Goal: Ask a question

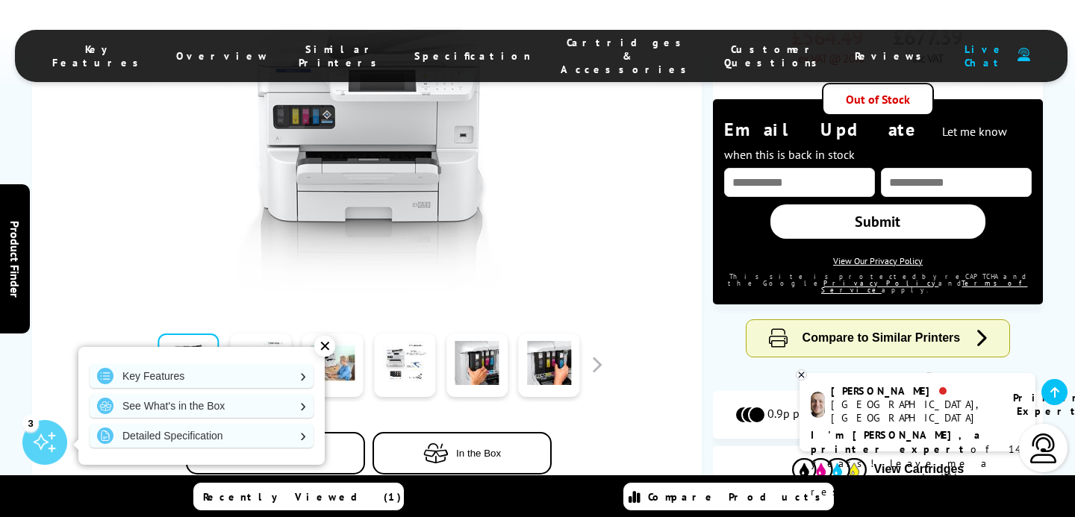
scroll to position [462, 0]
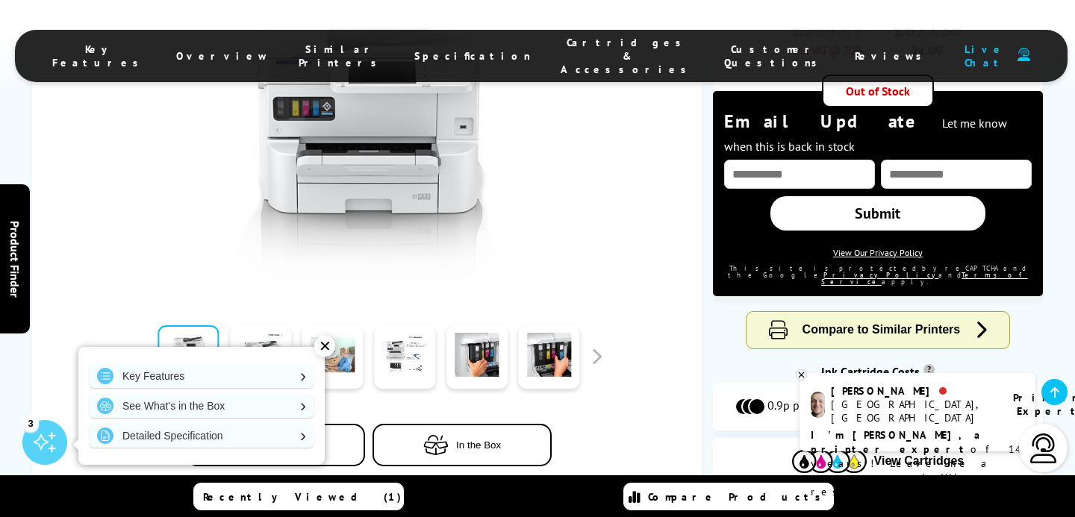
click at [927, 431] on p "I'm [PERSON_NAME], a printer expert of 14 years! Leave me a message and I'll re…" at bounding box center [918, 464] width 214 height 71
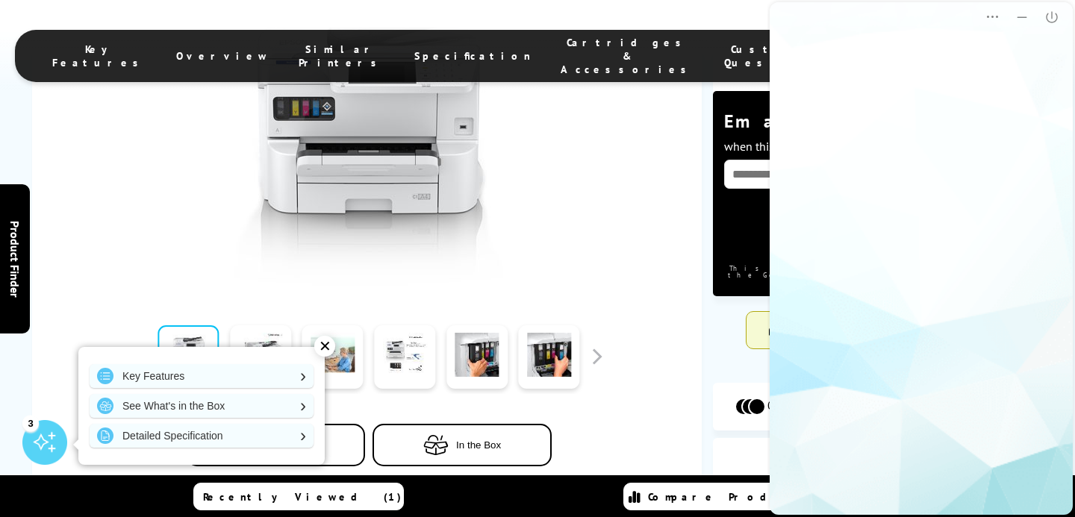
scroll to position [0, 0]
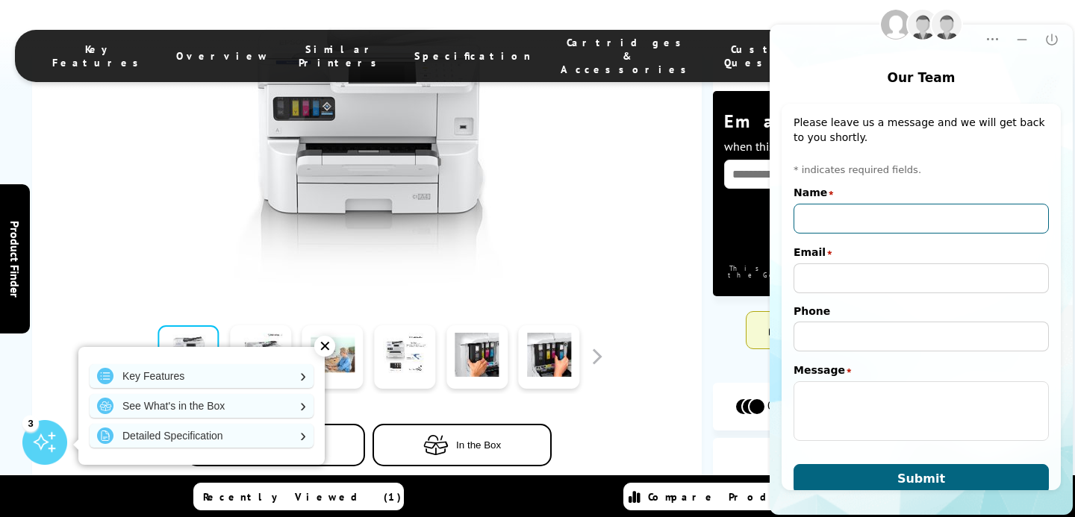
click at [838, 219] on input "Name" at bounding box center [921, 219] width 255 height 30
type input "[PERSON_NAME]"
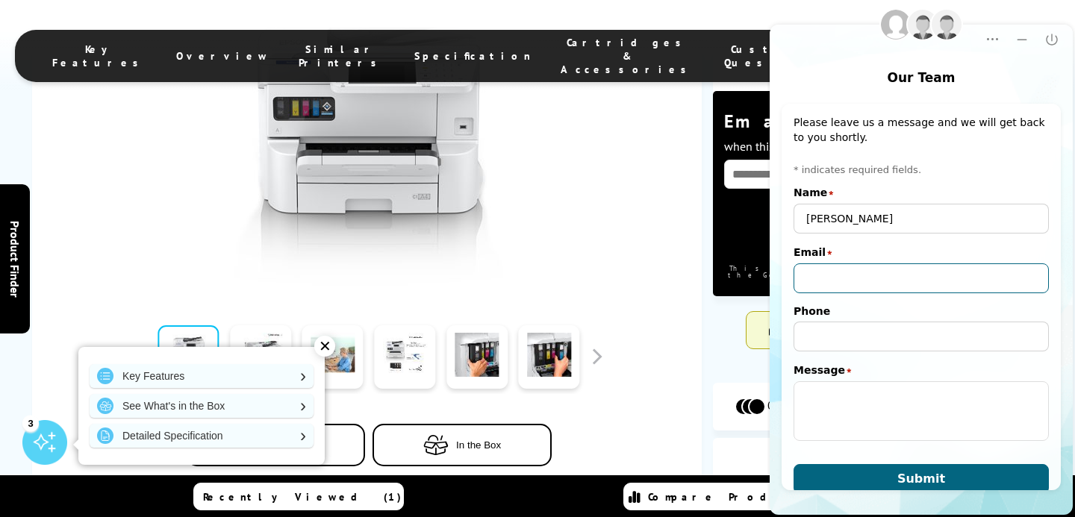
type input "[PERSON_NAME][EMAIL_ADDRESS][DOMAIN_NAME]"
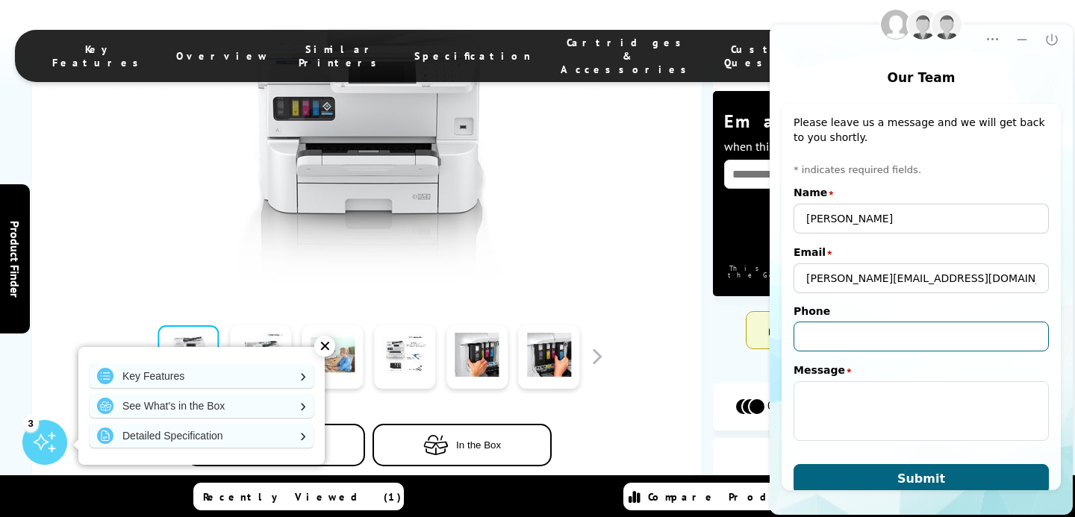
type input "[PHONE_NUMBER]"
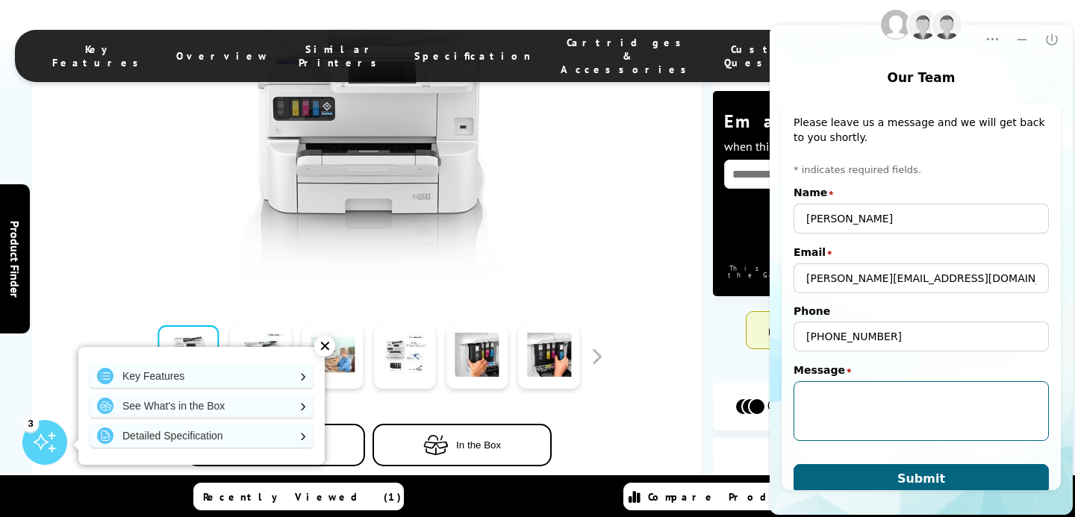
click at [850, 382] on textarea "Message" at bounding box center [921, 412] width 255 height 60
paste textarea "Epson WorkForce Pro WF-C8610DWF"
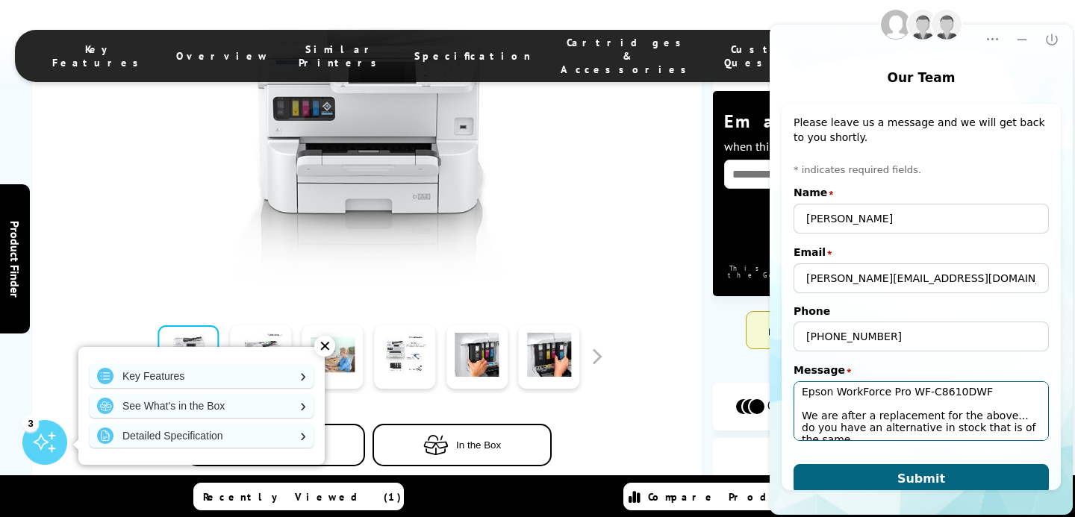
scroll to position [7, 0]
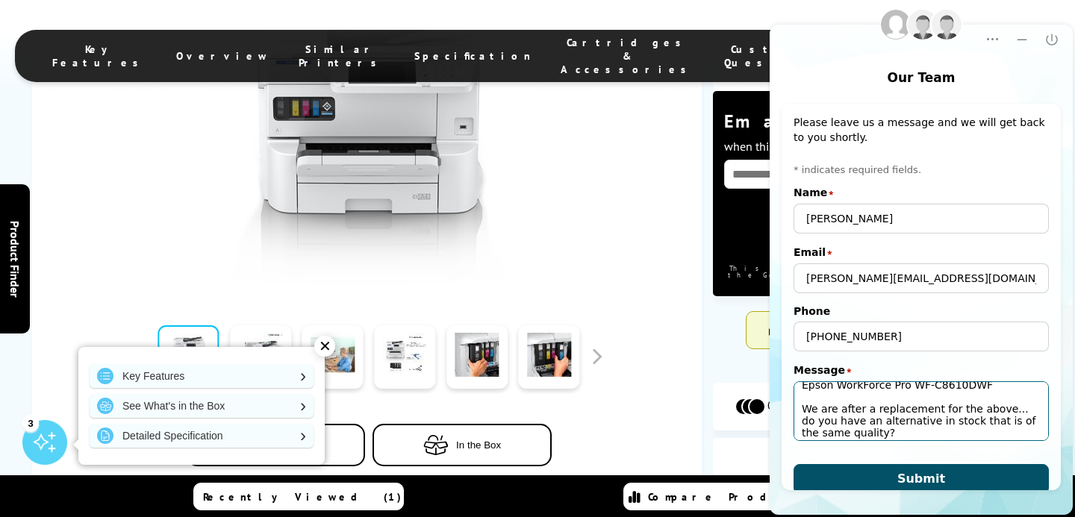
type textarea "Epson WorkForce Pro WF-C8610DWF We are after a replacement for the above... do …"
click at [922, 479] on span "Submit" at bounding box center [922, 479] width 48 height 14
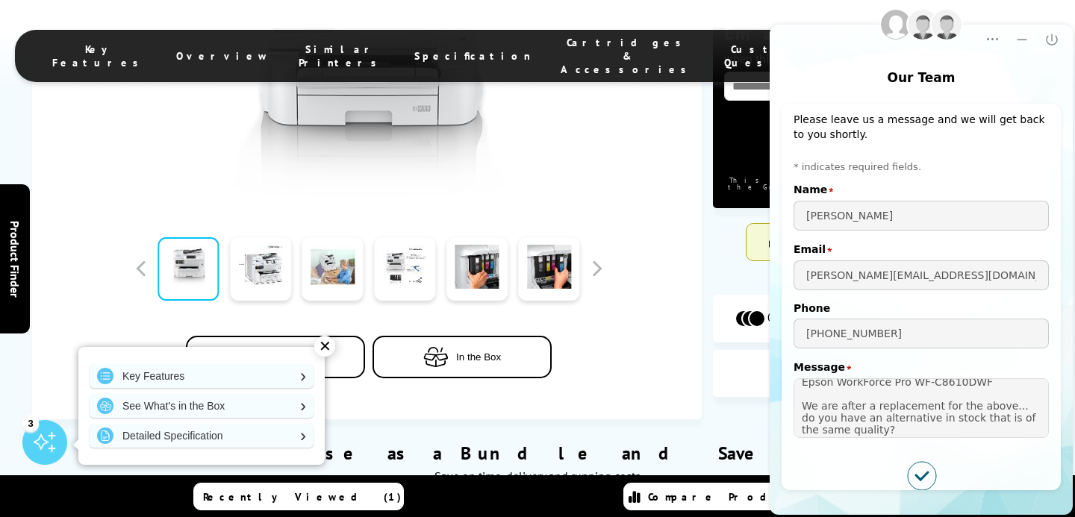
scroll to position [553, 0]
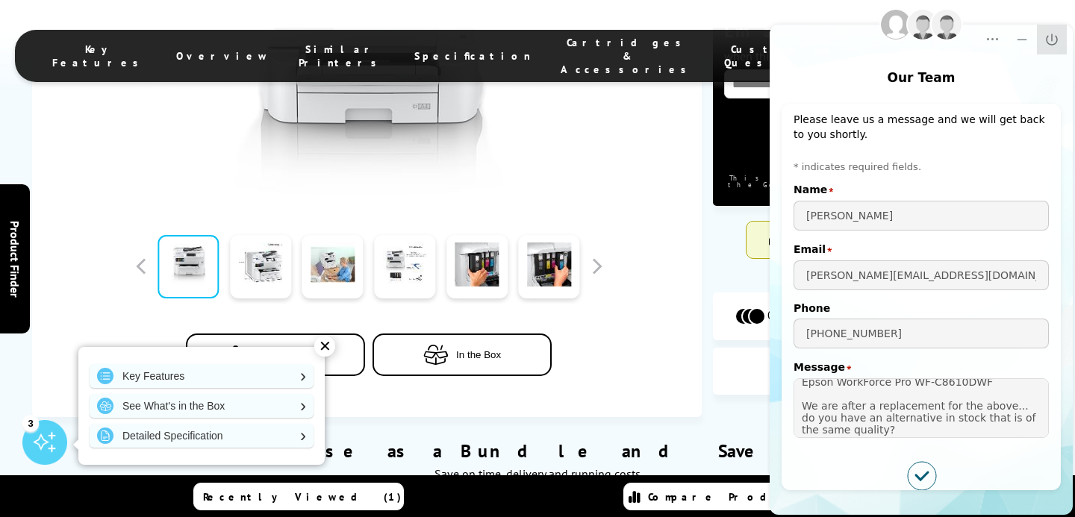
click at [1051, 40] on icon "Close" at bounding box center [1051, 39] width 11 height 11
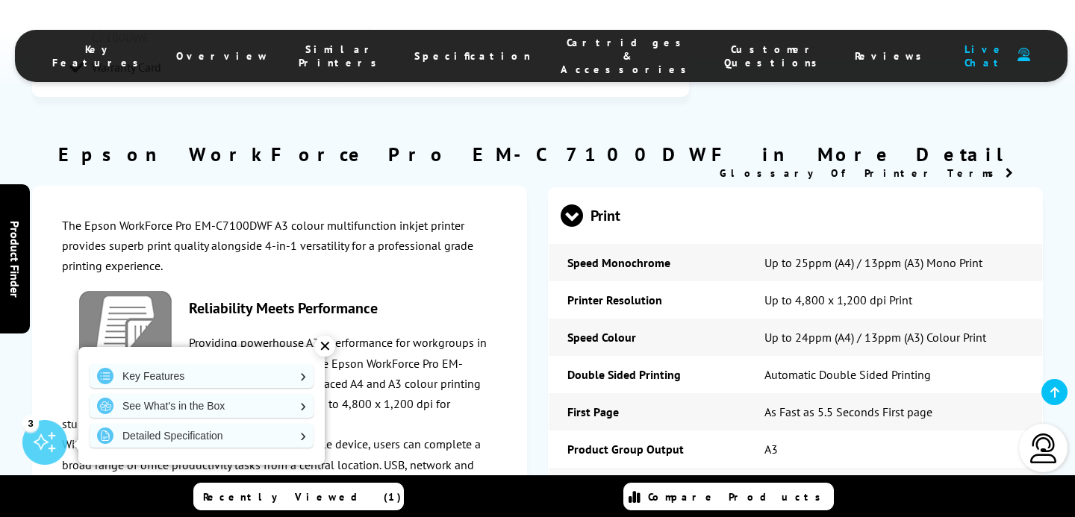
scroll to position [1941, 0]
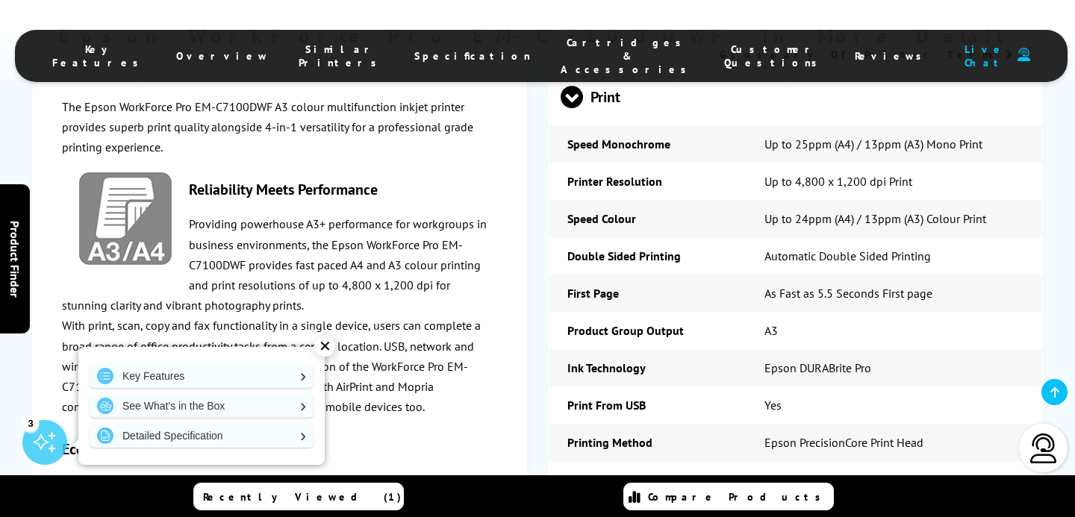
click at [1051, 446] on img at bounding box center [1044, 449] width 30 height 30
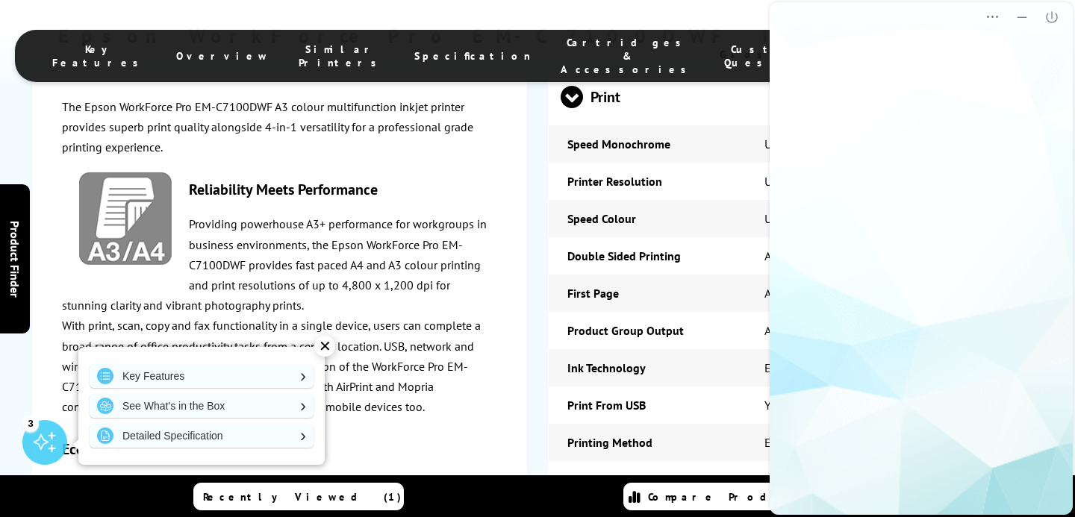
scroll to position [0, 0]
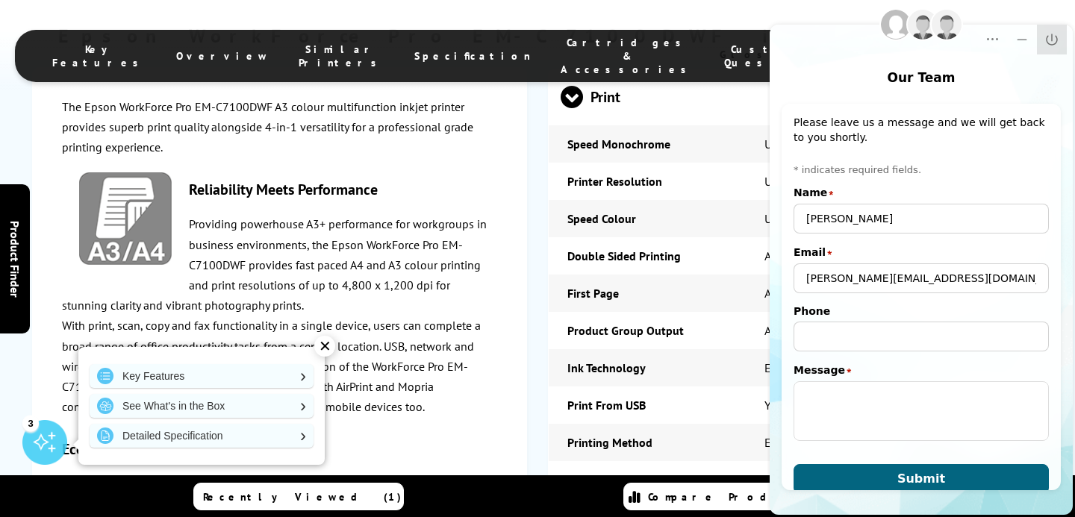
click at [1053, 46] on button "Close" at bounding box center [1052, 40] width 30 height 30
